Goal: Task Accomplishment & Management: Complete application form

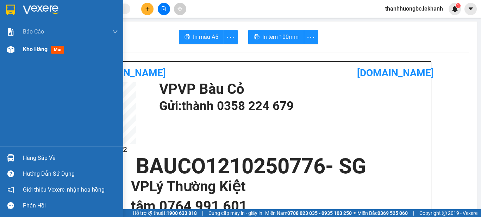
click at [32, 51] on span "Kho hàng" at bounding box center [35, 49] width 25 height 7
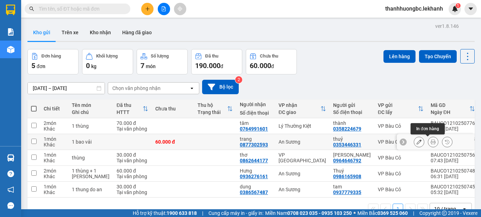
click at [431, 142] on icon at bounding box center [433, 141] width 5 height 5
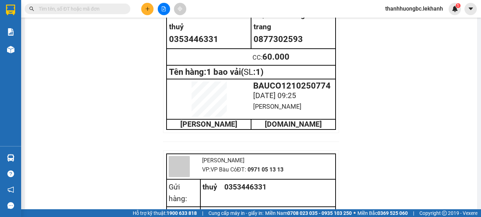
scroll to position [528, 0]
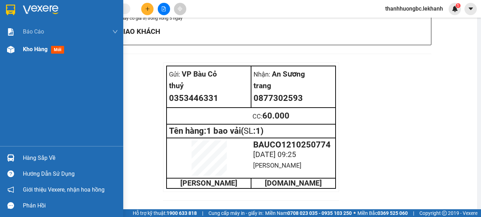
click at [11, 47] on img at bounding box center [10, 49] width 7 height 7
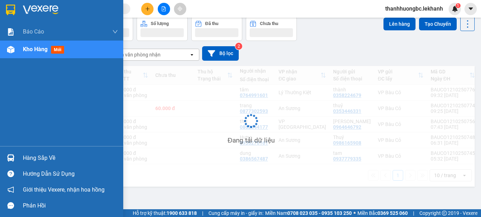
scroll to position [32, 0]
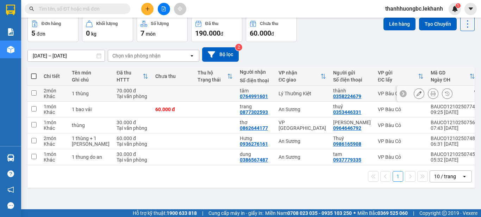
click at [429, 90] on button at bounding box center [433, 93] width 10 height 12
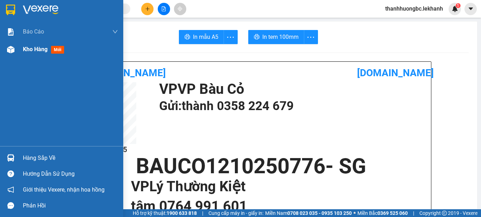
click at [33, 47] on span "Kho hàng" at bounding box center [35, 49] width 25 height 7
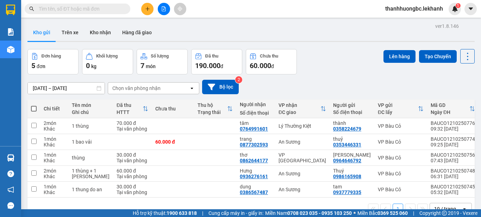
scroll to position [32, 0]
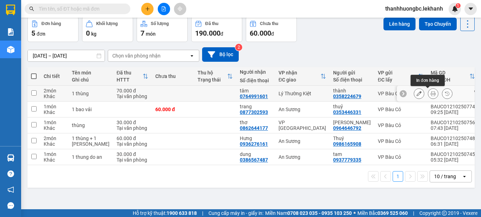
click at [431, 95] on icon at bounding box center [433, 93] width 5 height 5
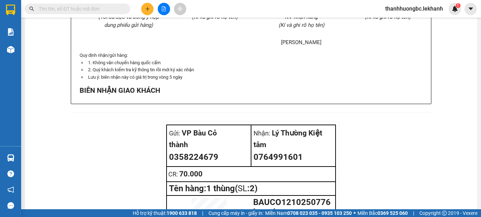
scroll to position [587, 0]
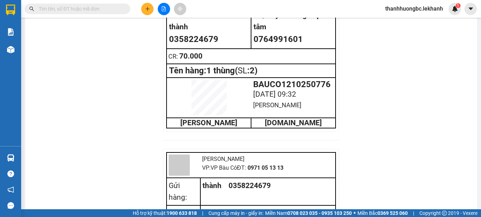
click at [144, 11] on button at bounding box center [147, 9] width 12 height 12
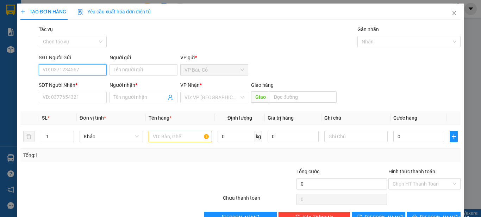
click at [92, 70] on input "SĐT Người Gửi" at bounding box center [73, 69] width 68 height 11
type input "0976168900"
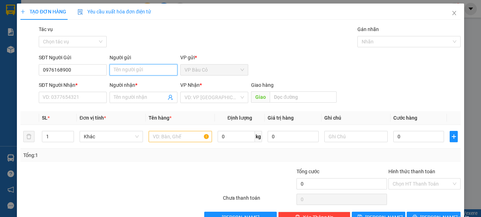
click at [127, 68] on input "Người gửi" at bounding box center [144, 69] width 68 height 11
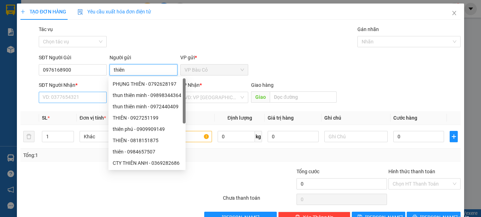
type input "thiên"
click at [68, 101] on input "SĐT Người Nhận *" at bounding box center [73, 97] width 68 height 11
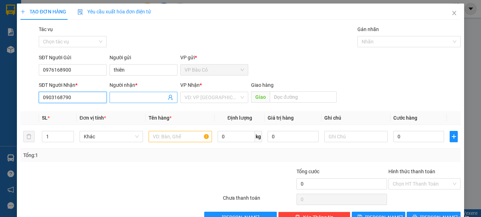
type input "0903168790"
click at [122, 93] on input "Người nhận *" at bounding box center [140, 97] width 52 height 8
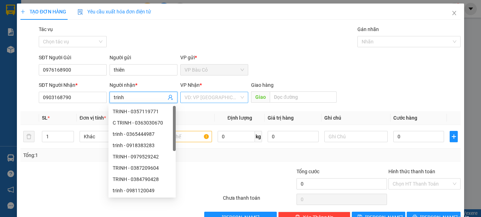
type input "trinh"
click at [215, 98] on input "search" at bounding box center [212, 97] width 55 height 11
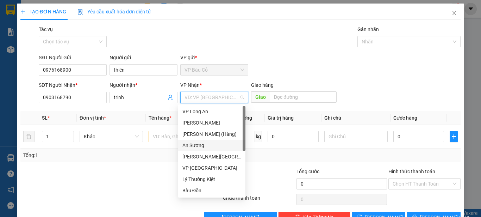
click at [201, 144] on div "An Sương" at bounding box center [211, 145] width 59 height 8
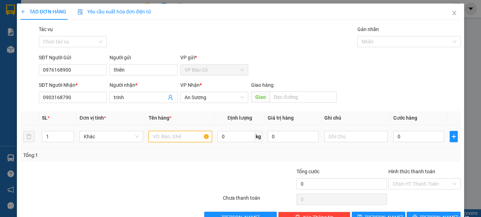
click at [169, 140] on input "text" at bounding box center [180, 136] width 63 height 11
type input "thùng ( bánh xe đạp"
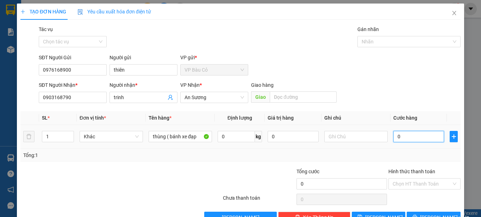
click at [404, 138] on input "0" at bounding box center [418, 136] width 51 height 11
type input "5"
type input "50"
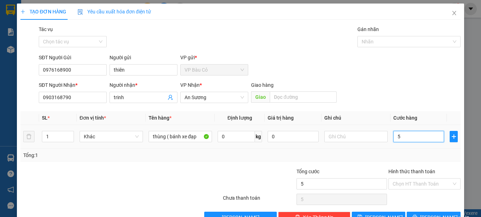
type input "50"
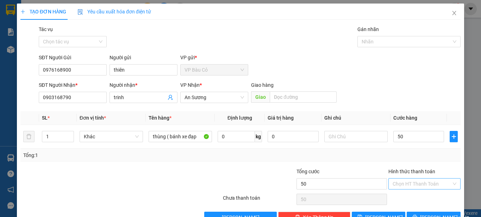
type input "50.000"
click at [411, 184] on input "Hình thức thanh toán" at bounding box center [422, 183] width 59 height 11
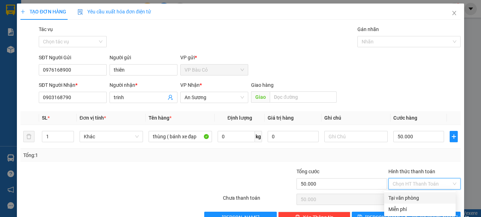
click at [350, 170] on div "Tổng cước" at bounding box center [341, 172] width 90 height 11
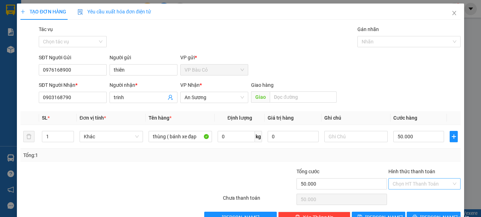
scroll to position [20, 0]
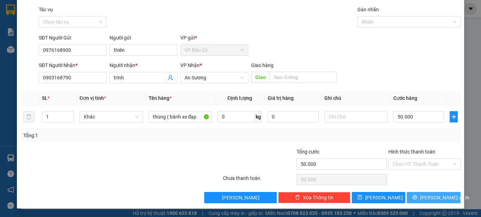
click at [430, 198] on span "[PERSON_NAME] và In" at bounding box center [444, 197] width 49 height 8
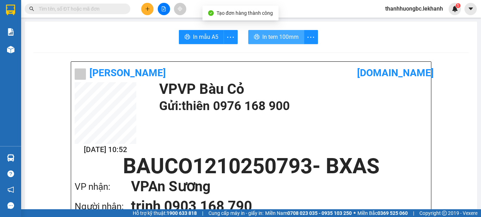
click at [287, 37] on span "In tem 100mm" at bounding box center [280, 36] width 36 height 9
